Goal: Task Accomplishment & Management: Manage account settings

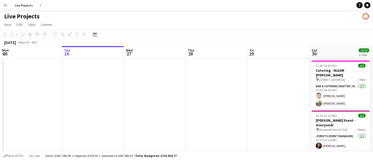
scroll to position [0, 212]
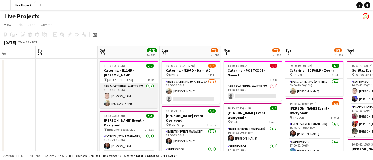
click at [137, 92] on app-card-role "Bar & Catering (Waiter / waitress) [DATE] 11:30-16:30 (5h) [PERSON_NAME] Samado…" at bounding box center [129, 95] width 58 height 25
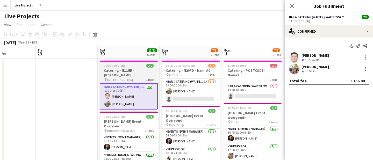
click at [132, 70] on h3 "Catering - N11HR - [PERSON_NAME]" at bounding box center [129, 72] width 58 height 9
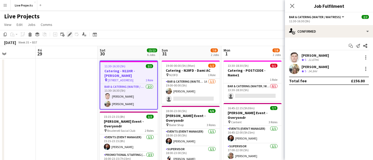
click at [70, 33] on icon "Edit" at bounding box center [70, 34] width 4 height 4
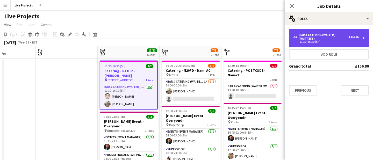
click at [312, 40] on div "11:30-16:30 (5h)" at bounding box center [326, 41] width 66 height 3
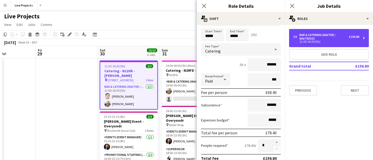
scroll to position [16, 0]
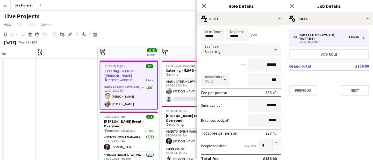
click at [203, 3] on app-icon "Close pop-in" at bounding box center [204, 6] width 8 height 8
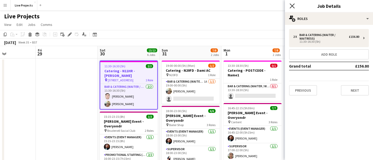
click at [291, 5] on icon "Close pop-in" at bounding box center [291, 5] width 5 height 5
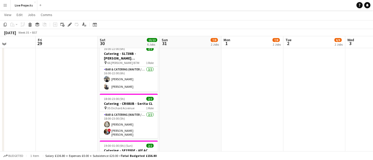
scroll to position [180, 0]
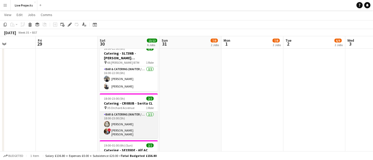
click at [128, 121] on app-card-role "Bar & Catering (Waiter / waitress) [DATE] 18:00-23:00 (5h) [PERSON_NAME] ! [PER…" at bounding box center [129, 125] width 58 height 27
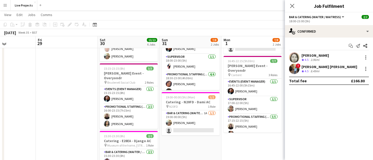
scroll to position [46, 0]
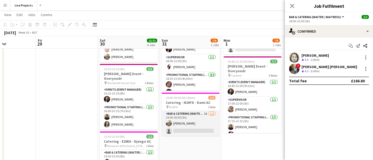
click at [196, 125] on app-card-role "Bar & Catering (Waiter / waitress) 1A [DATE] 19:00-00:00 (5h) [PERSON_NAME] sin…" at bounding box center [190, 123] width 58 height 25
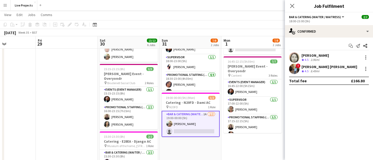
click at [196, 125] on app-card-role "Bar & Catering (Waiter / waitress) 1A [DATE] 19:00-00:00 (5h) [PERSON_NAME] sin…" at bounding box center [190, 124] width 58 height 26
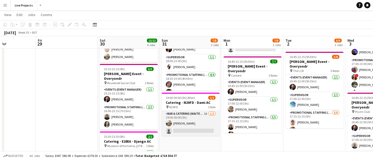
click at [196, 125] on app-card-role "Bar & Catering (Waiter / waitress) 1A [DATE] 19:00-00:00 (5h) [PERSON_NAME] sin…" at bounding box center [190, 123] width 58 height 25
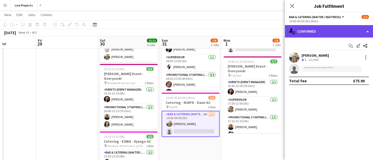
click at [333, 31] on div "single-neutral-actions-check-2 Confirmed" at bounding box center [329, 31] width 88 height 12
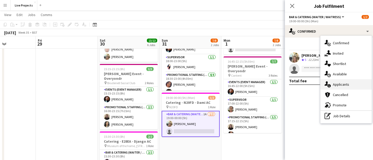
click at [338, 84] on div "single-neutral-actions-information Applicants" at bounding box center [345, 84] width 51 height 10
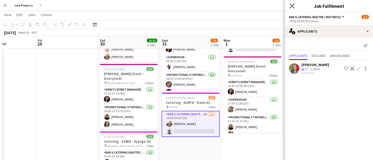
click at [292, 4] on icon "Close pop-in" at bounding box center [291, 5] width 5 height 5
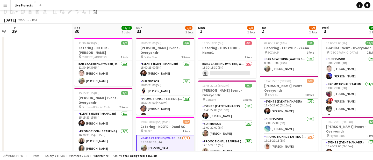
scroll to position [0, 0]
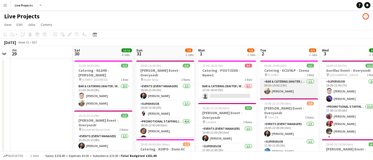
click at [297, 90] on app-card-role "Bar & Catering (Waiter / waitress) [DATE] 09:00-19:00 (10h) [PERSON_NAME]" at bounding box center [289, 88] width 58 height 18
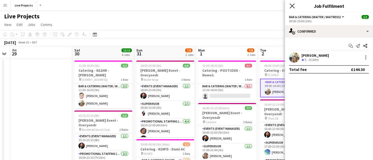
click at [292, 6] on icon at bounding box center [291, 5] width 5 height 5
